Goal: Information Seeking & Learning: Learn about a topic

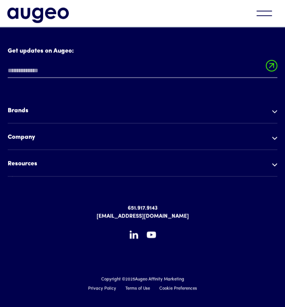
scroll to position [2478, 0]
click at [274, 110] on img at bounding box center [274, 111] width 5 height 3
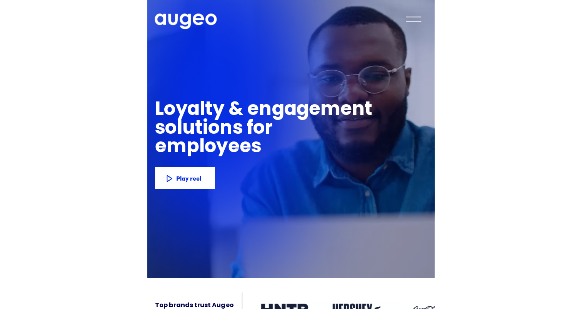
scroll to position [0, 0]
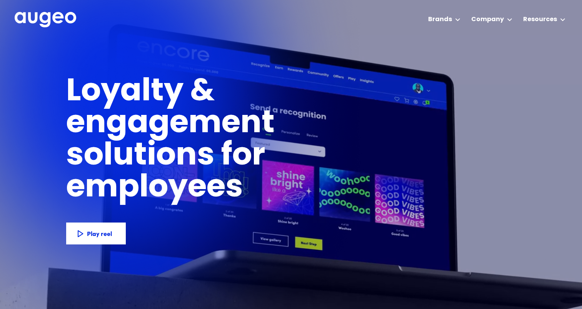
click at [285, 120] on h1 "Loyalty & engagement solutions for" at bounding box center [232, 125] width 332 height 96
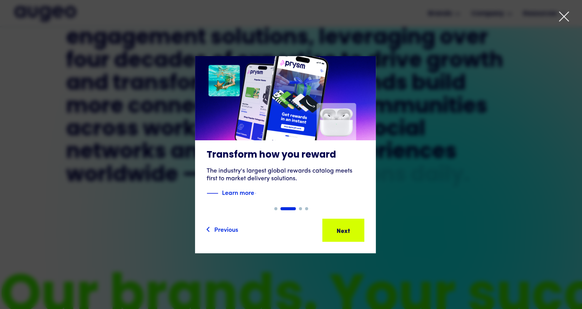
scroll to position [403, 0]
click at [285, 18] on icon at bounding box center [563, 16] width 9 height 9
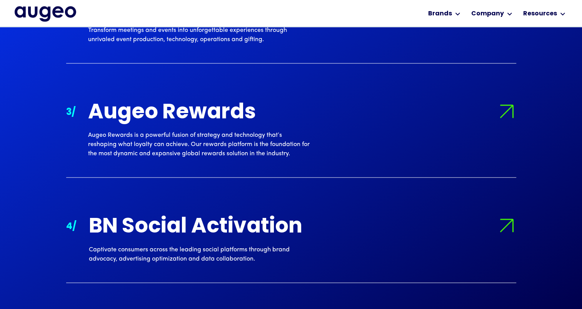
scroll to position [894, 0]
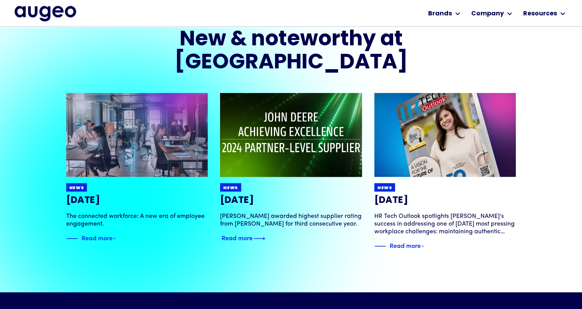
click at [252, 233] on div "Read more" at bounding box center [237, 237] width 31 height 9
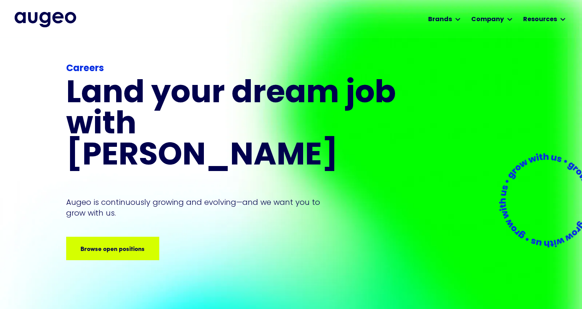
scroll to position [0, 0]
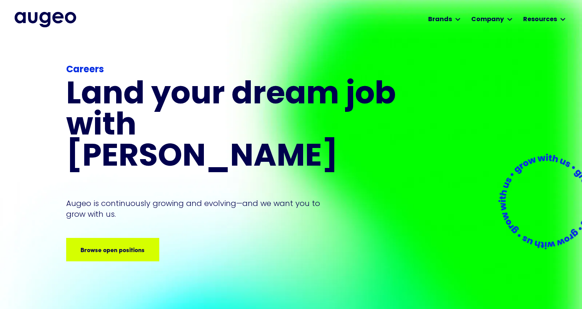
click at [63, 25] on img "home" at bounding box center [46, 19] width 62 height 15
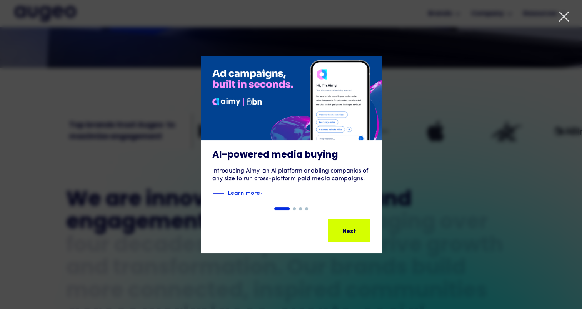
scroll to position [219, 0]
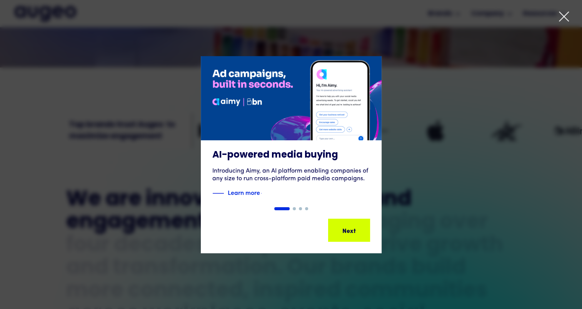
click at [568, 23] on div at bounding box center [564, 18] width 12 height 15
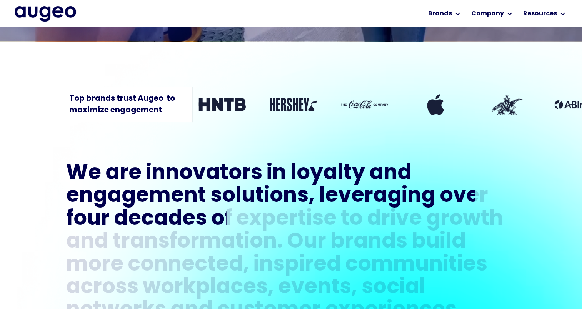
scroll to position [245, 0]
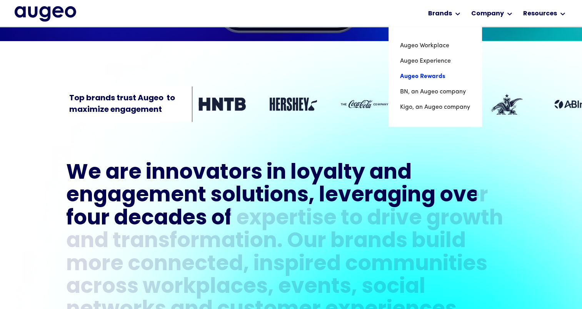
click at [428, 77] on link "Augeo Rewards" at bounding box center [435, 76] width 70 height 15
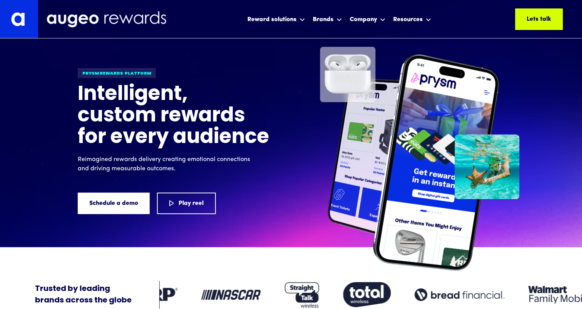
click at [41, 132] on div "Prysm Rewards platform Intelligent, custom rewards for every audience Reimagine…" at bounding box center [291, 153] width 582 height 190
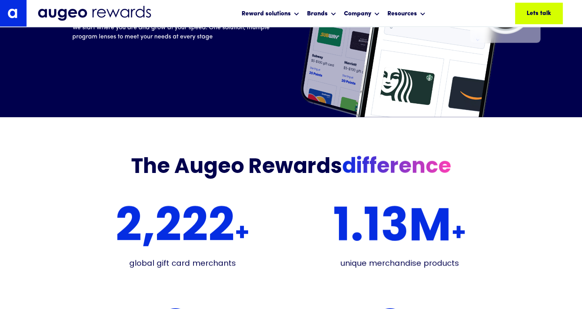
scroll to position [1363, 0]
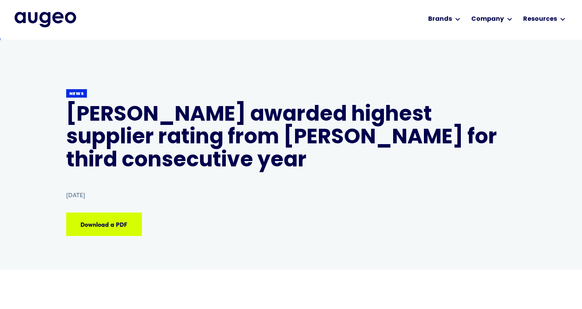
scroll to position [0, 0]
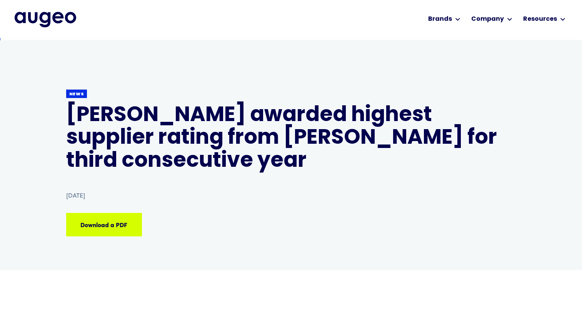
click at [53, 15] on img "home" at bounding box center [46, 19] width 62 height 15
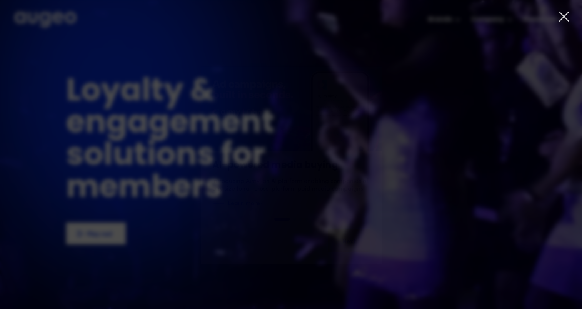
click at [565, 15] on icon at bounding box center [564, 17] width 12 height 12
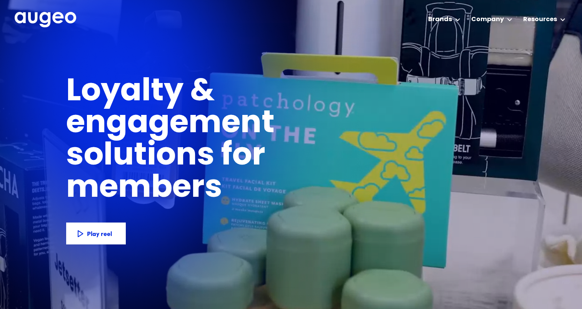
click at [232, 63] on div "Loyalty & engagement solutions for employees members customers subscribers part…" at bounding box center [232, 173] width 332 height 243
